Goal: Information Seeking & Learning: Learn about a topic

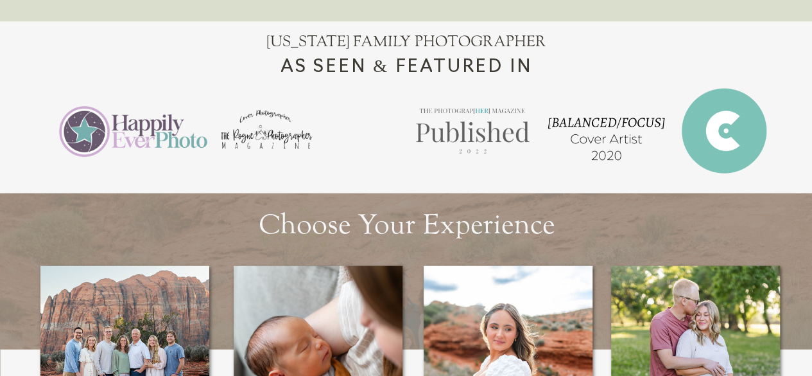
scroll to position [1605, 0]
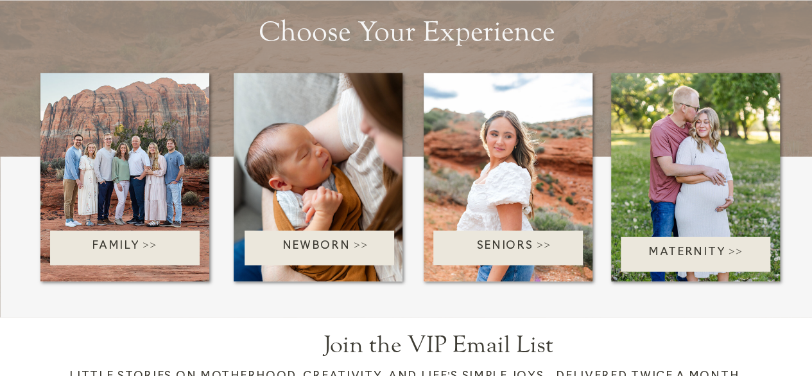
click at [128, 245] on p "Family >>" at bounding box center [124, 248] width 183 height 21
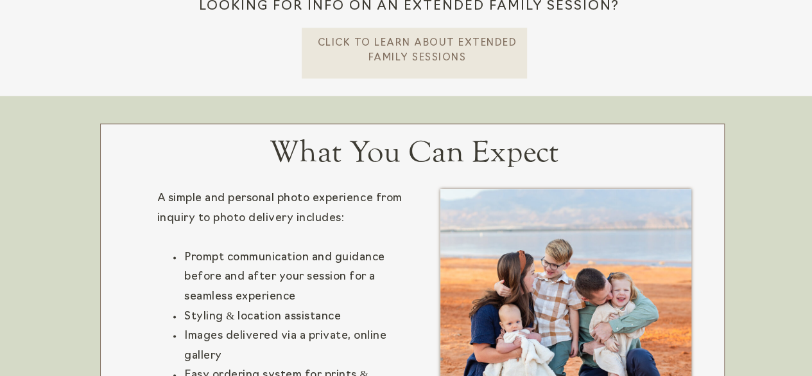
scroll to position [578, 0]
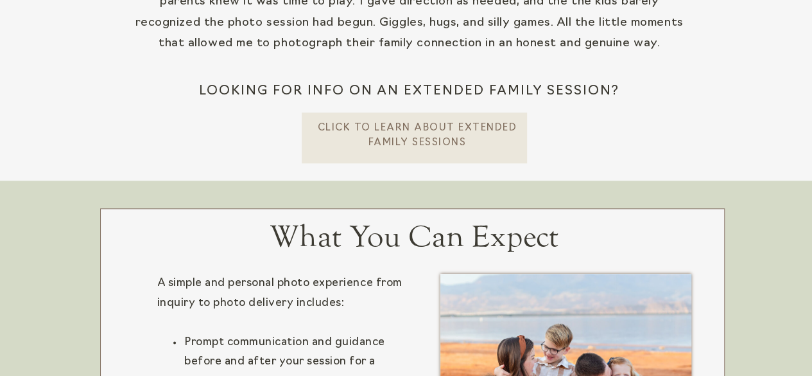
click at [400, 122] on p "CLick To learn about extended Family Sessions" at bounding box center [417, 134] width 201 height 26
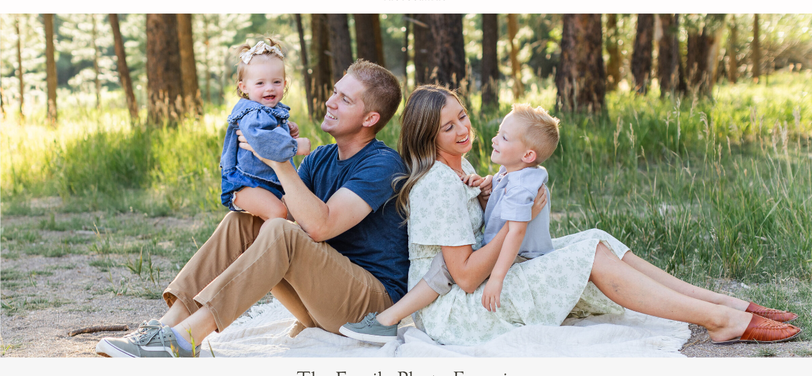
scroll to position [0, 0]
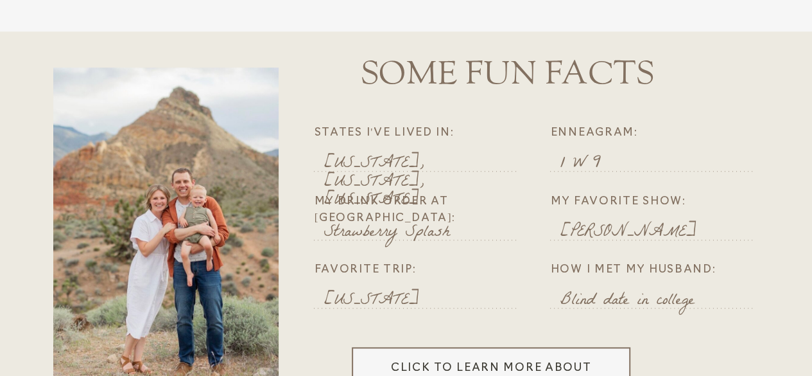
scroll to position [2954, 0]
